Goal: Task Accomplishment & Management: Manage account settings

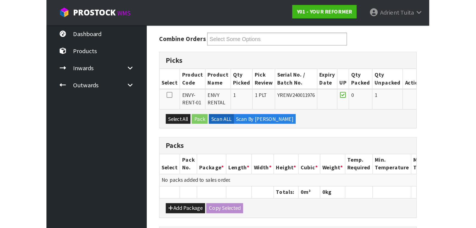
scroll to position [69, 0]
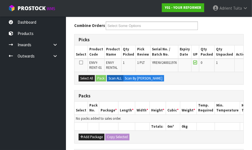
click at [240, 103] on th "Max. Temperature" at bounding box center [252, 107] width 25 height 13
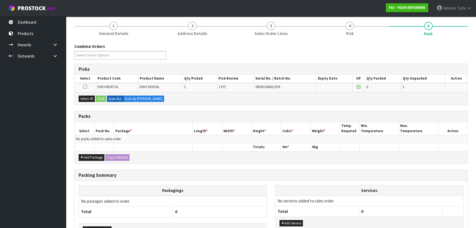
scroll to position [0, 0]
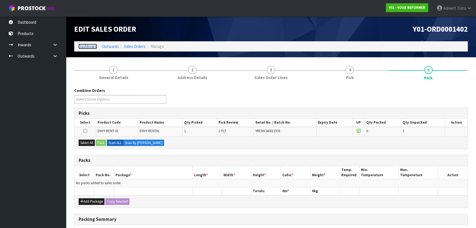
click at [88, 48] on link "Dashboard" at bounding box center [87, 46] width 19 height 5
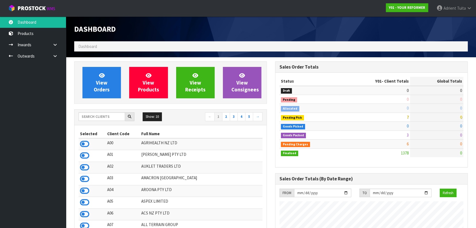
scroll to position [398, 201]
click at [98, 118] on input "text" at bounding box center [102, 116] width 46 height 9
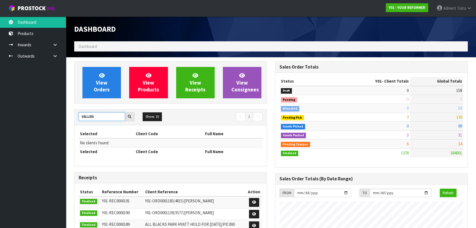
click at [97, 116] on input "VALLEN" at bounding box center [102, 116] width 46 height 9
click at [98, 116] on input "VALLEN" at bounding box center [102, 116] width 46 height 9
drag, startPoint x: 98, startPoint y: 116, endPoint x: 80, endPoint y: 124, distance: 19.4
click at [80, 124] on div "VALLEN Show: 10 5 10 25 50 ← 1 →" at bounding box center [171, 116] width 192 height 15
type input "VALLEN"
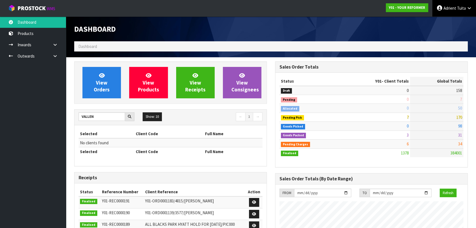
click at [252, 9] on span "Tuita" at bounding box center [461, 7] width 9 height 5
click at [252, 22] on link "Logout" at bounding box center [454, 21] width 43 height 7
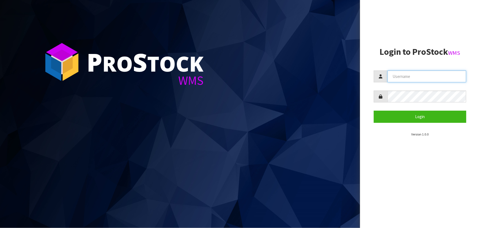
click at [421, 76] on input "text" at bounding box center [426, 76] width 79 height 12
type input "[EMAIL_ADDRESS][DOMAIN_NAME]"
click at [374, 111] on button "Login" at bounding box center [420, 117] width 92 height 12
